Goal: Task Accomplishment & Management: Use online tool/utility

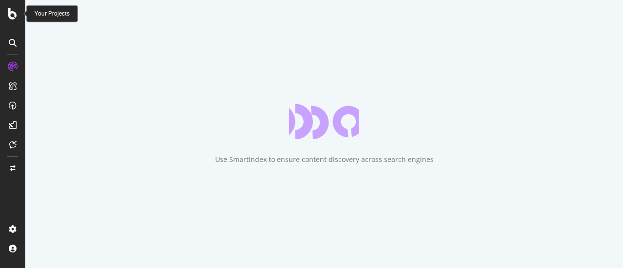
click at [18, 15] on div at bounding box center [12, 14] width 23 height 12
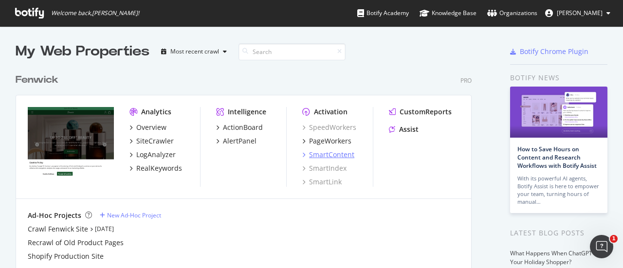
click at [332, 150] on div "SmartContent" at bounding box center [331, 155] width 45 height 10
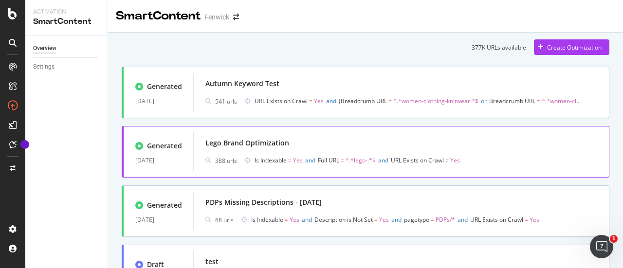
click at [309, 146] on div "Lego Brand Optimization" at bounding box center [401, 143] width 392 height 14
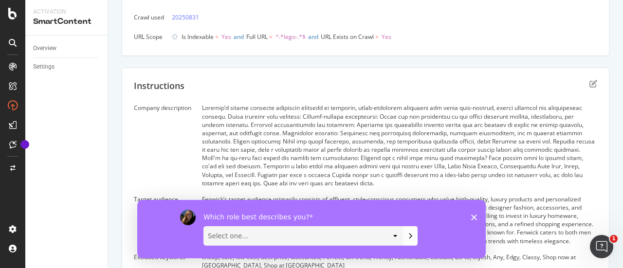
scroll to position [187, 0]
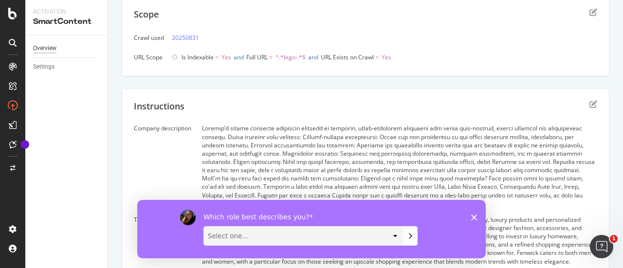
click at [50, 49] on div "Overview" at bounding box center [44, 48] width 23 height 10
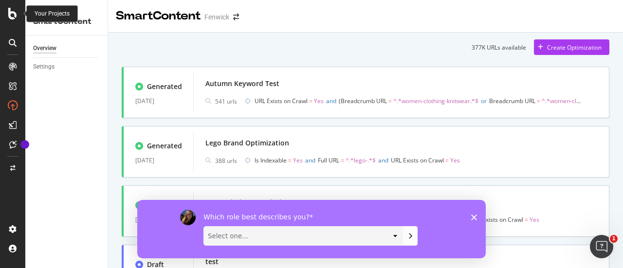
click at [10, 18] on icon at bounding box center [12, 14] width 9 height 12
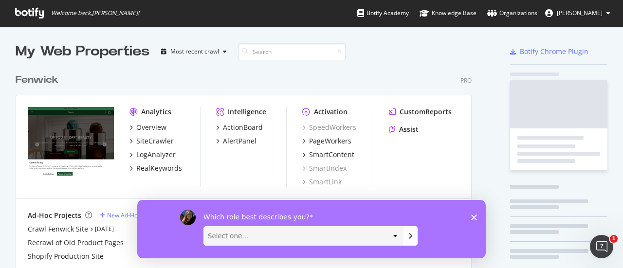
scroll to position [261, 608]
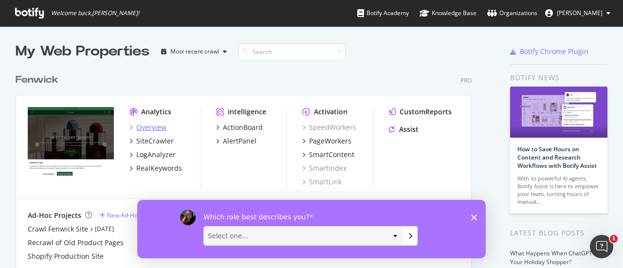
click at [156, 127] on div "Overview" at bounding box center [151, 128] width 30 height 10
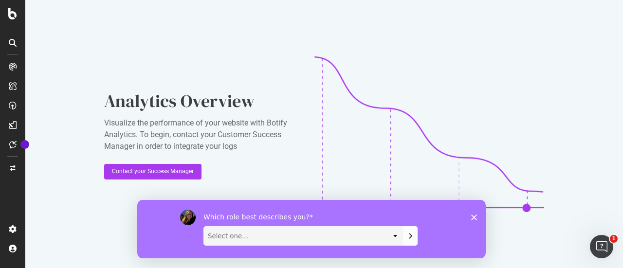
click at [474, 216] on icon "Close survey" at bounding box center [474, 217] width 6 height 6
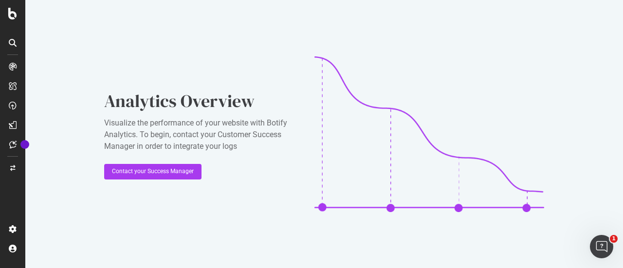
click at [15, 65] on icon at bounding box center [13, 67] width 8 height 8
click at [16, 12] on icon at bounding box center [12, 14] width 9 height 12
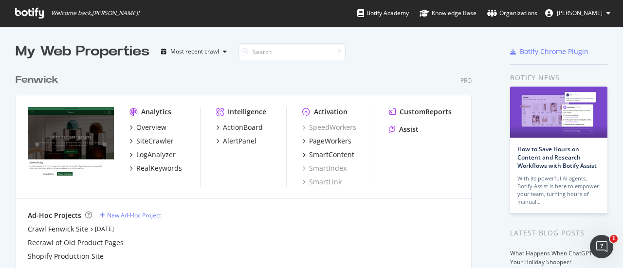
scroll to position [261, 608]
click at [149, 141] on div "SiteCrawler" at bounding box center [154, 141] width 37 height 10
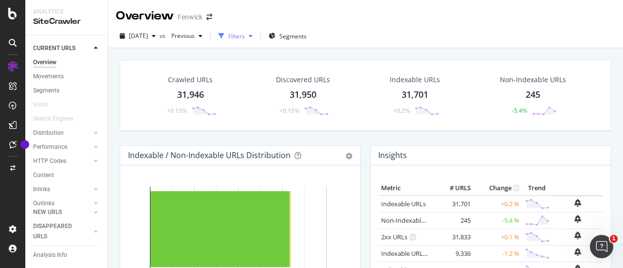
click at [245, 36] on div "Filters" at bounding box center [236, 36] width 17 height 8
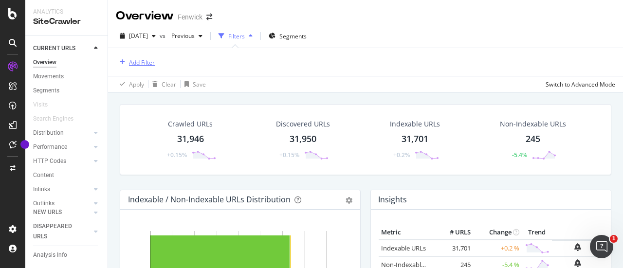
click at [145, 61] on div "Add Filter" at bounding box center [142, 62] width 26 height 8
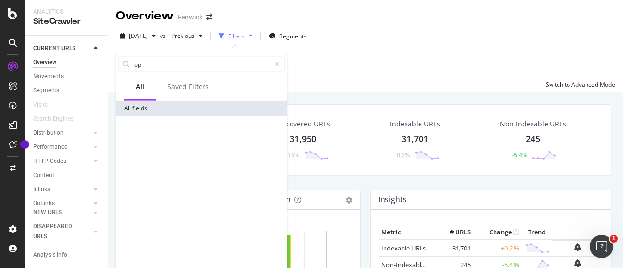
type input "o"
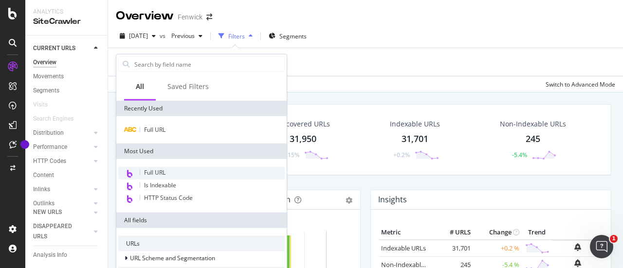
click at [155, 167] on div "Full URL" at bounding box center [201, 173] width 166 height 13
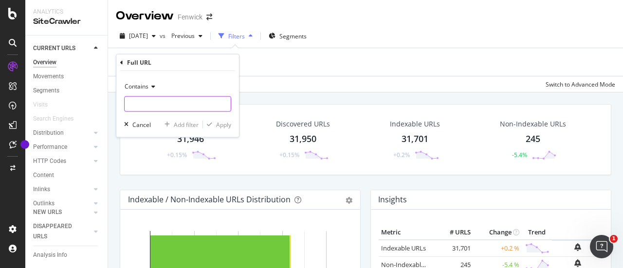
click at [159, 98] on input "text" at bounding box center [178, 104] width 106 height 16
type input "lego"
click at [219, 122] on div "Apply" at bounding box center [223, 124] width 15 height 8
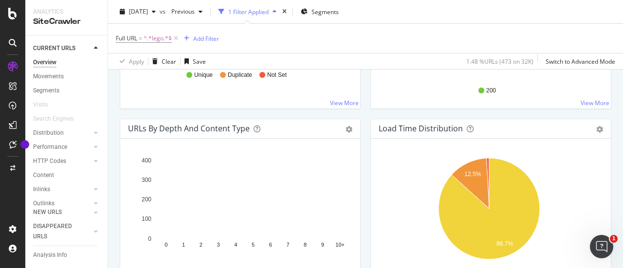
scroll to position [659, 0]
